Goal: Task Accomplishment & Management: Complete application form

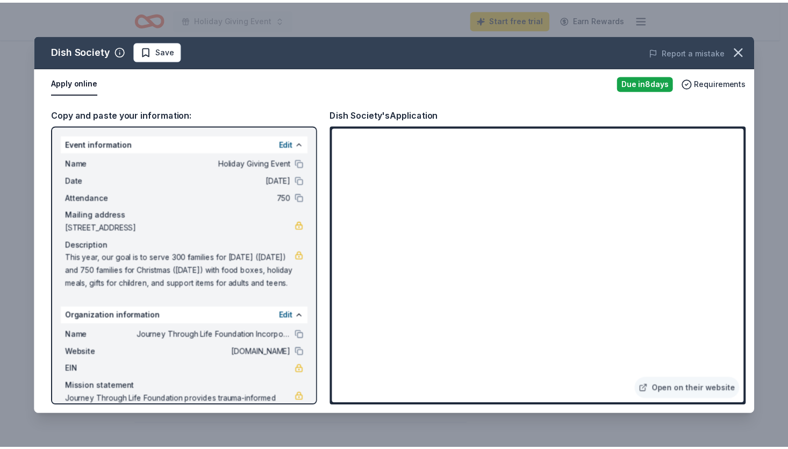
scroll to position [39, 0]
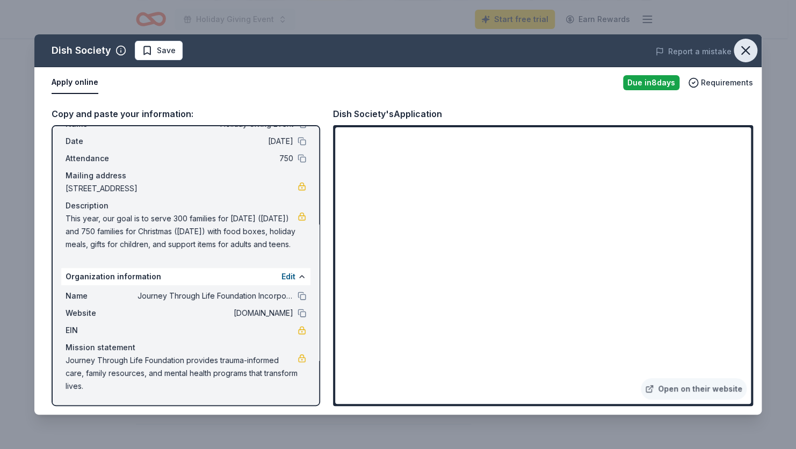
click at [744, 52] on icon "button" at bounding box center [746, 51] width 8 height 8
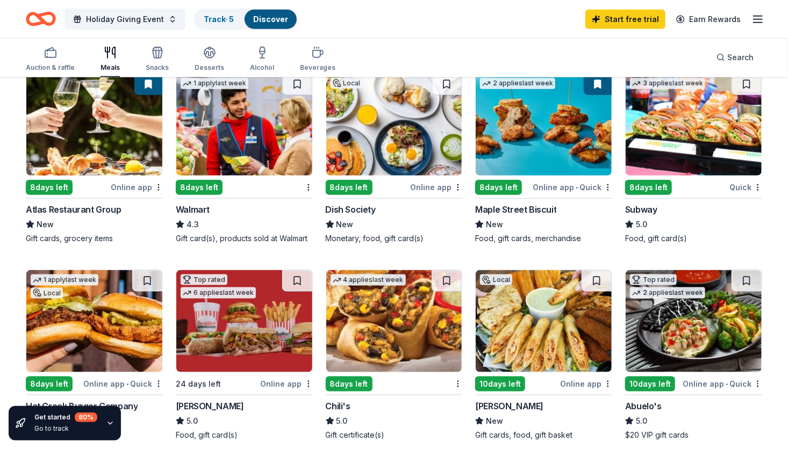
scroll to position [537, 0]
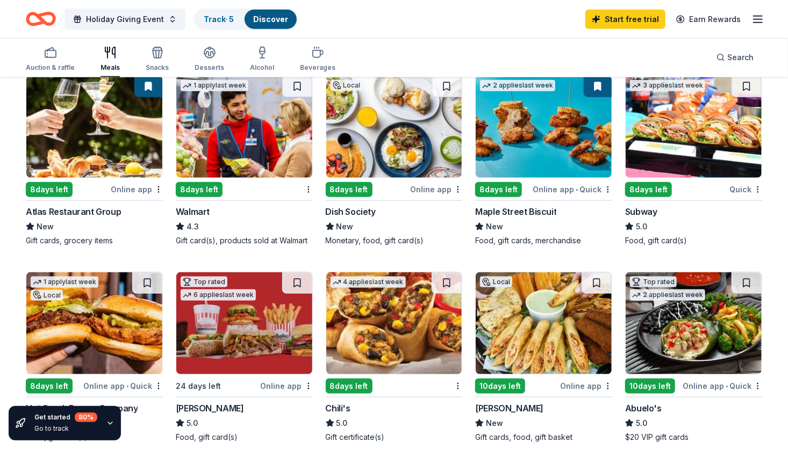
click at [688, 159] on img at bounding box center [693, 127] width 136 height 102
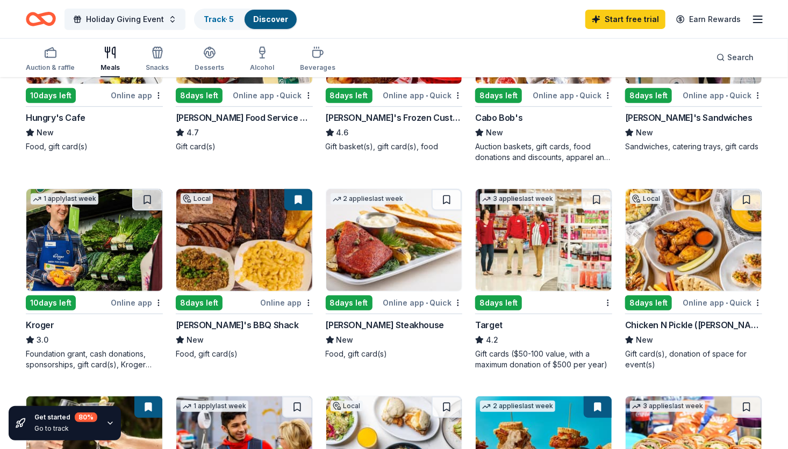
scroll to position [215, 0]
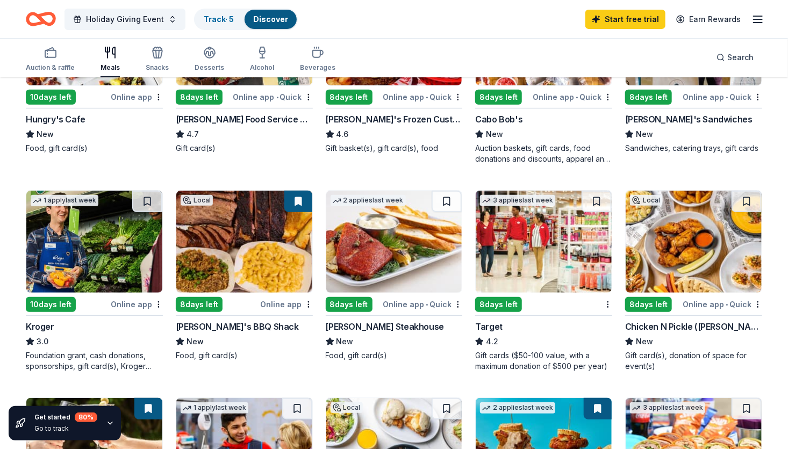
click at [413, 262] on img at bounding box center [394, 242] width 136 height 102
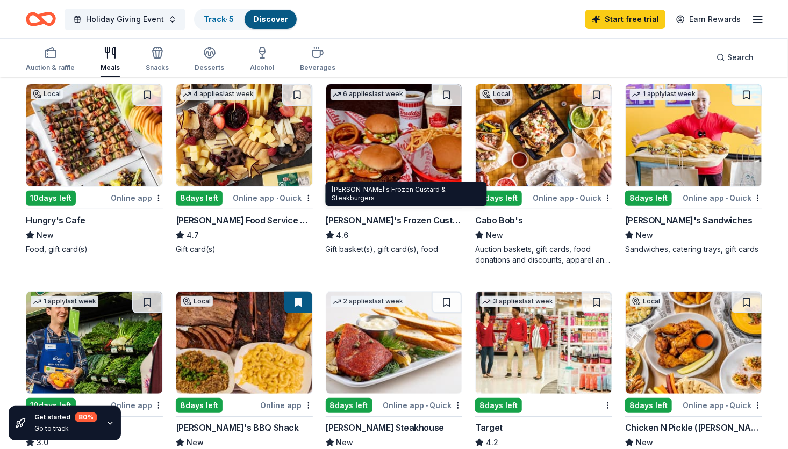
scroll to position [107, 0]
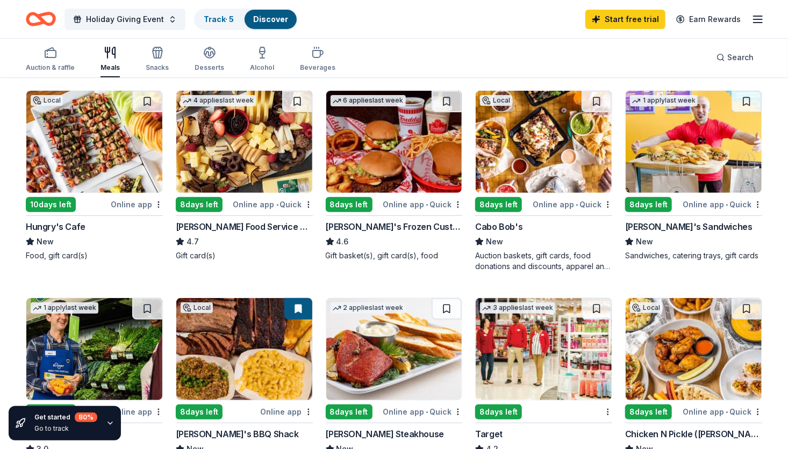
click at [218, 225] on div "Gordon Food Service Store" at bounding box center [244, 226] width 137 height 13
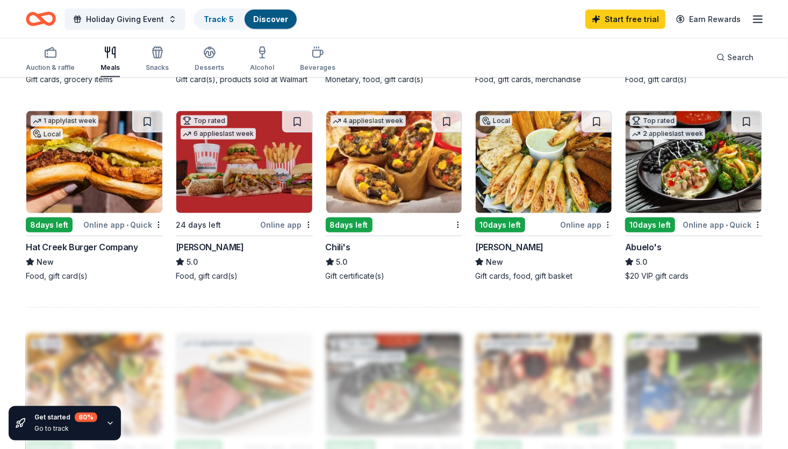
scroll to position [430, 0]
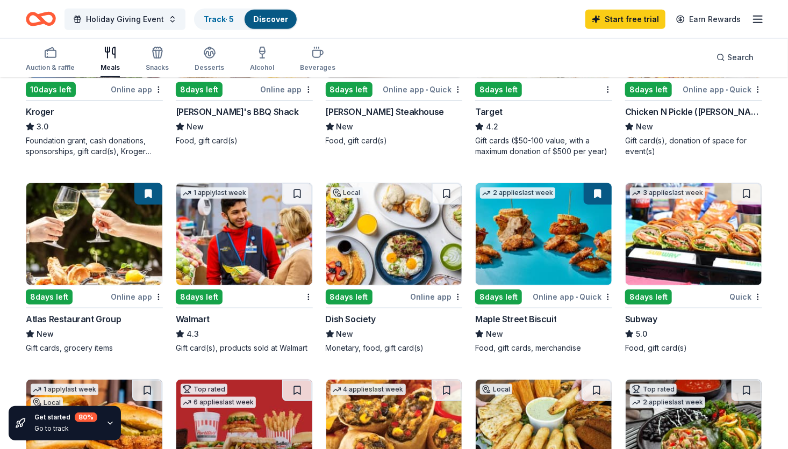
click at [61, 234] on img at bounding box center [94, 234] width 136 height 102
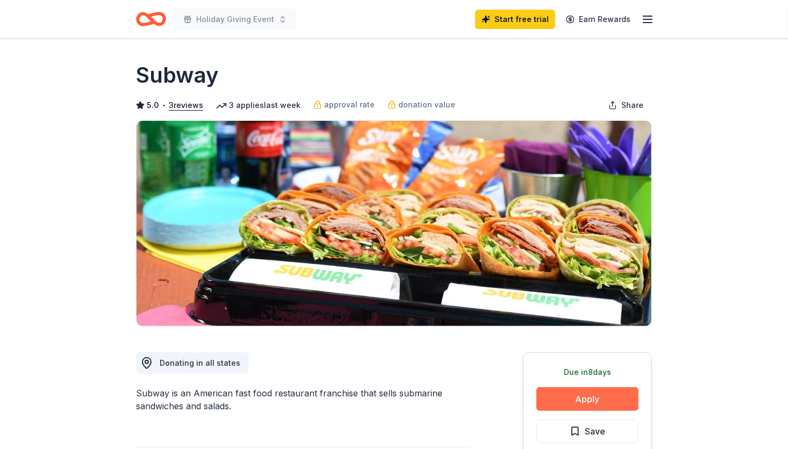
click at [606, 401] on button "Apply" at bounding box center [587, 399] width 102 height 24
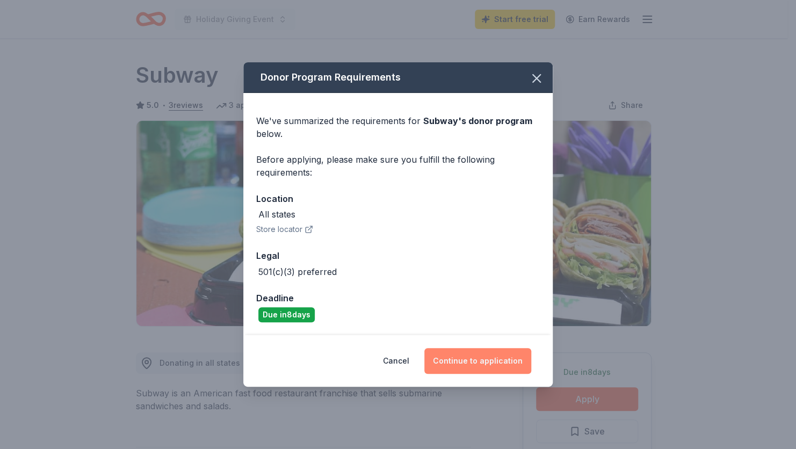
click at [462, 357] on button "Continue to application" at bounding box center [478, 361] width 107 height 26
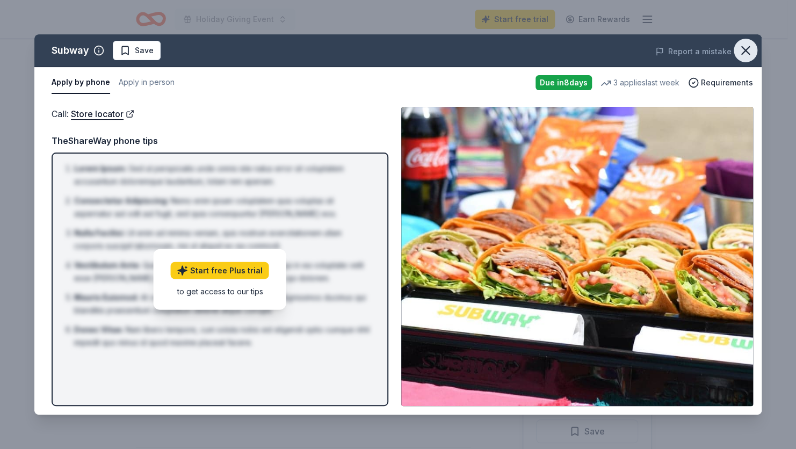
click at [744, 49] on icon "button" at bounding box center [746, 51] width 8 height 8
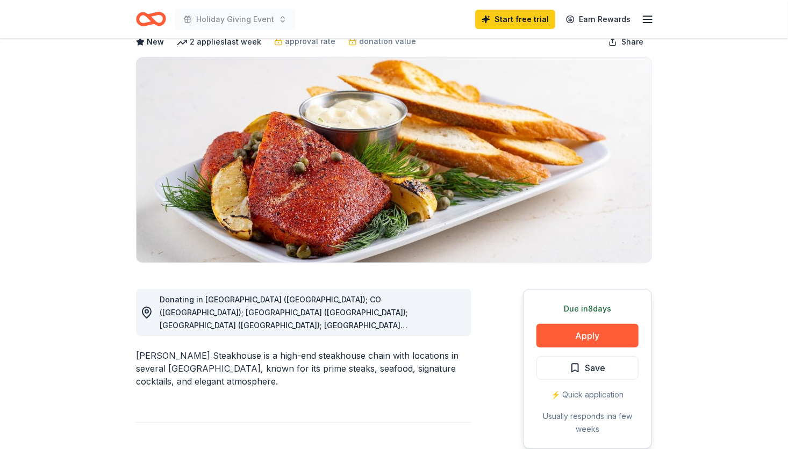
scroll to position [107, 0]
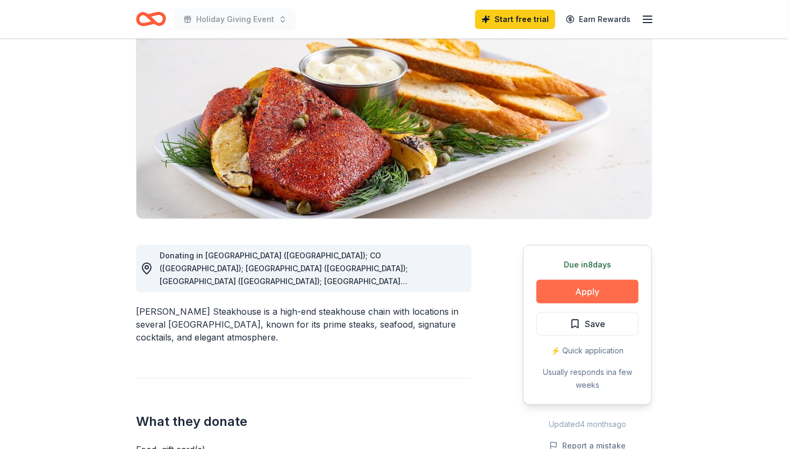
click at [570, 283] on button "Apply" at bounding box center [587, 292] width 102 height 24
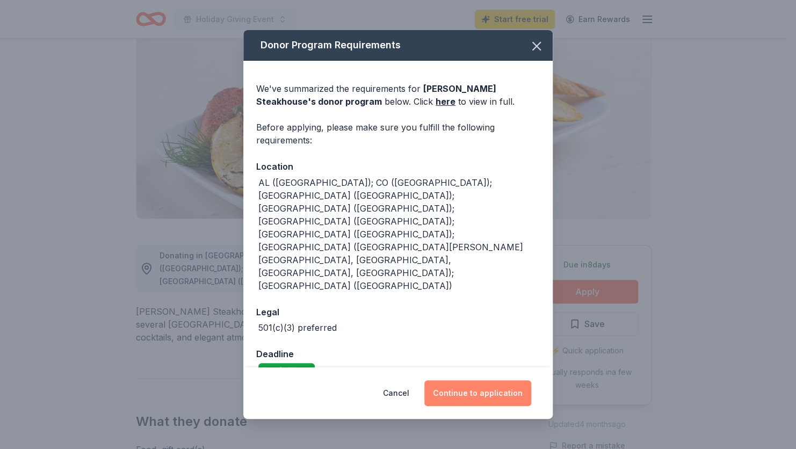
click at [491, 380] on button "Continue to application" at bounding box center [478, 393] width 107 height 26
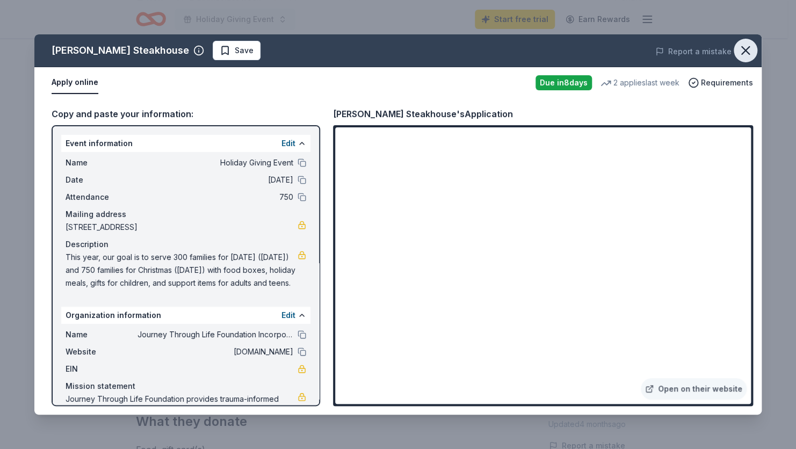
click at [749, 47] on icon "button" at bounding box center [746, 51] width 8 height 8
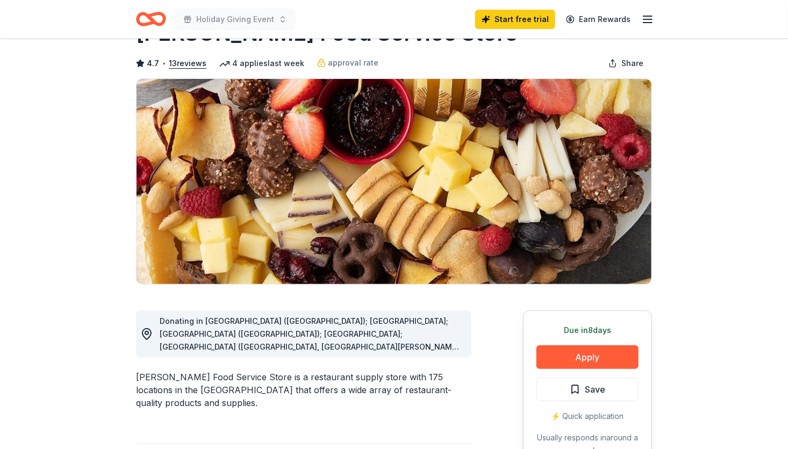
scroll to position [54, 0]
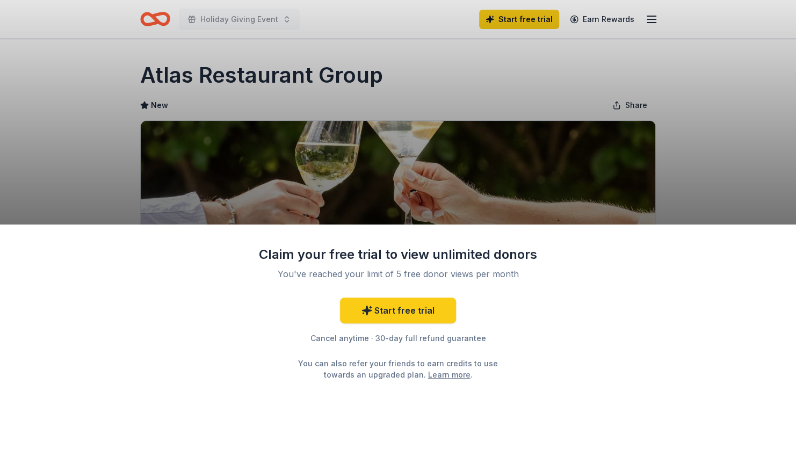
click at [684, 129] on div "Claim your free trial to view unlimited donors You've reached your limit of 5 f…" at bounding box center [398, 224] width 796 height 449
click at [787, 162] on div "Claim your free trial to view unlimited donors You've reached your limit of 5 f…" at bounding box center [398, 224] width 796 height 449
